Goal: Find contact information: Obtain details needed to contact an individual or organization

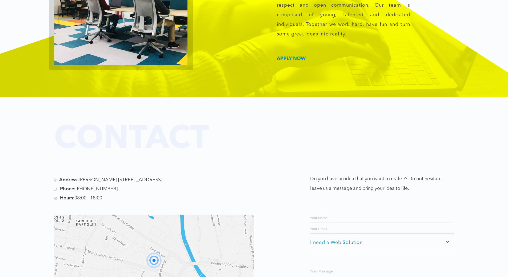
scroll to position [1014, 0]
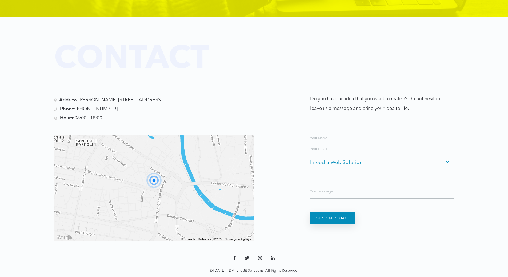
drag, startPoint x: 137, startPoint y: 94, endPoint x: 160, endPoint y: 92, distance: 23.3
click at [160, 97] on ul "Address: [PERSON_NAME][STREET_ADDRESS] Phone: [PHONE_NUMBER] Hours: 08:00 - 18:…" at bounding box center [154, 109] width 200 height 25
click at [159, 97] on ul "Address: [PERSON_NAME][STREET_ADDRESS] Phone: [PHONE_NUMBER] Hours: 08:00 - 18:…" at bounding box center [154, 109] width 200 height 25
click at [183, 106] on li "Phone: [PHONE_NUMBER]" at bounding box center [154, 109] width 200 height 6
click at [174, 97] on li "Address: [PERSON_NAME][STREET_ADDRESS]" at bounding box center [154, 100] width 200 height 6
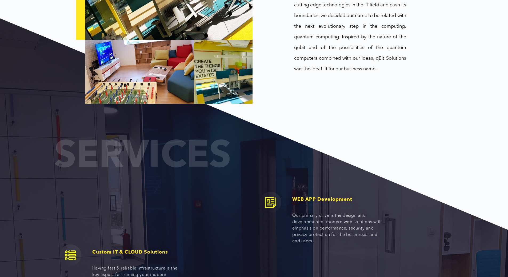
scroll to position [0, 0]
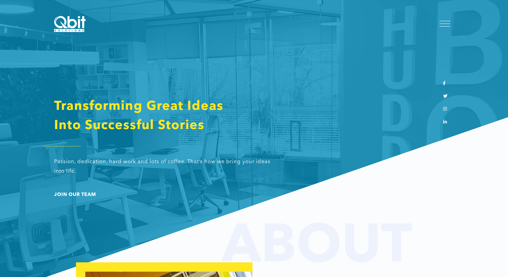
click at [446, 20] on div at bounding box center [445, 24] width 19 height 14
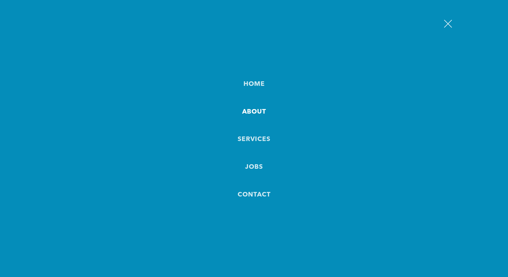
click at [251, 106] on link "About" at bounding box center [254, 112] width 24 height 14
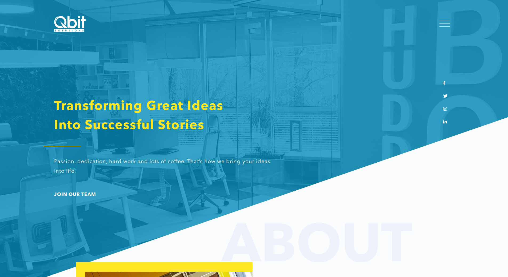
click at [437, 29] on div at bounding box center [445, 24] width 19 height 14
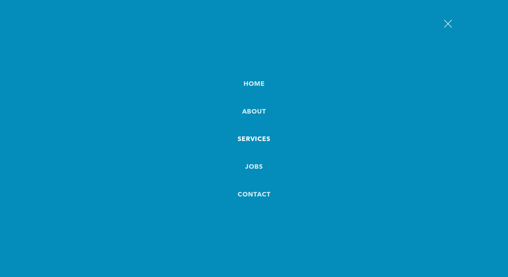
click at [260, 142] on link "Services" at bounding box center [254, 140] width 33 height 14
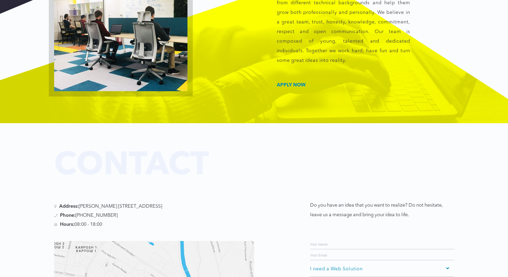
scroll to position [854, 0]
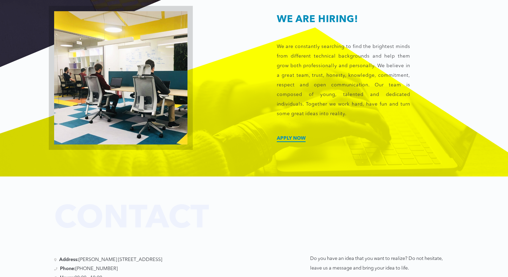
click at [281, 136] on link "Apply now" at bounding box center [291, 138] width 29 height 5
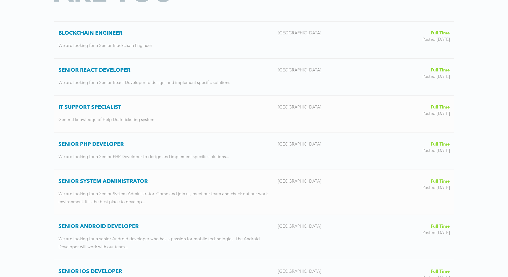
scroll to position [107, 0]
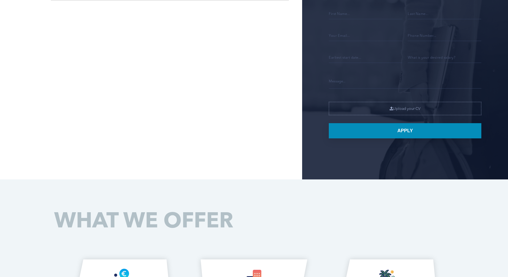
scroll to position [187, 0]
